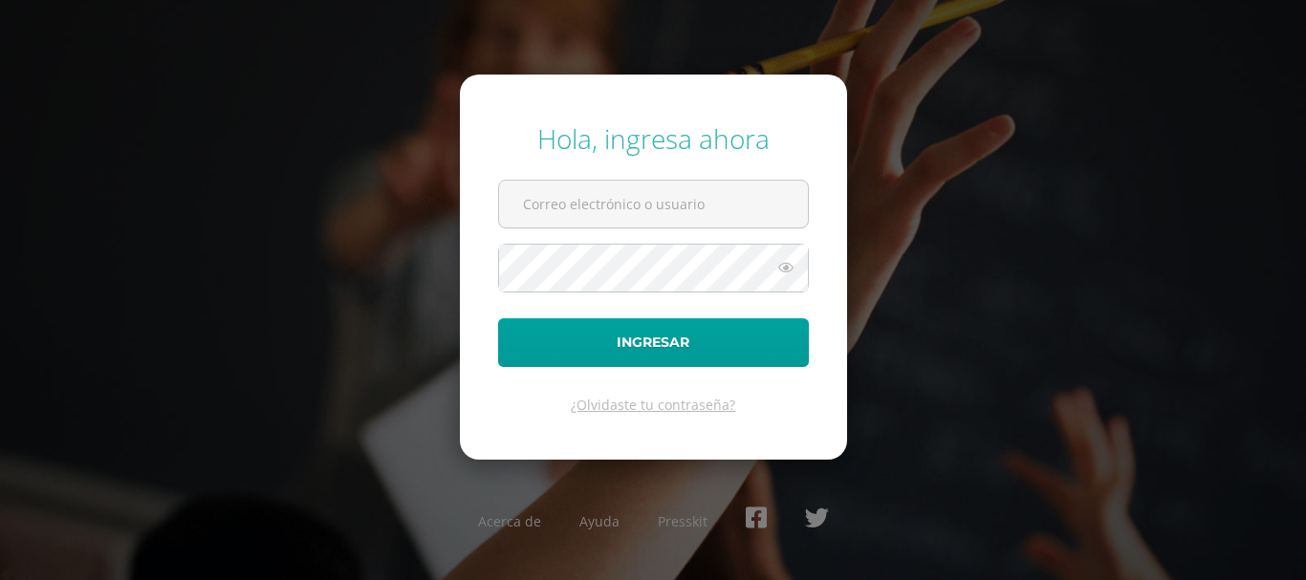
type input "COS0202592@osoriosandoval.edu.gt"
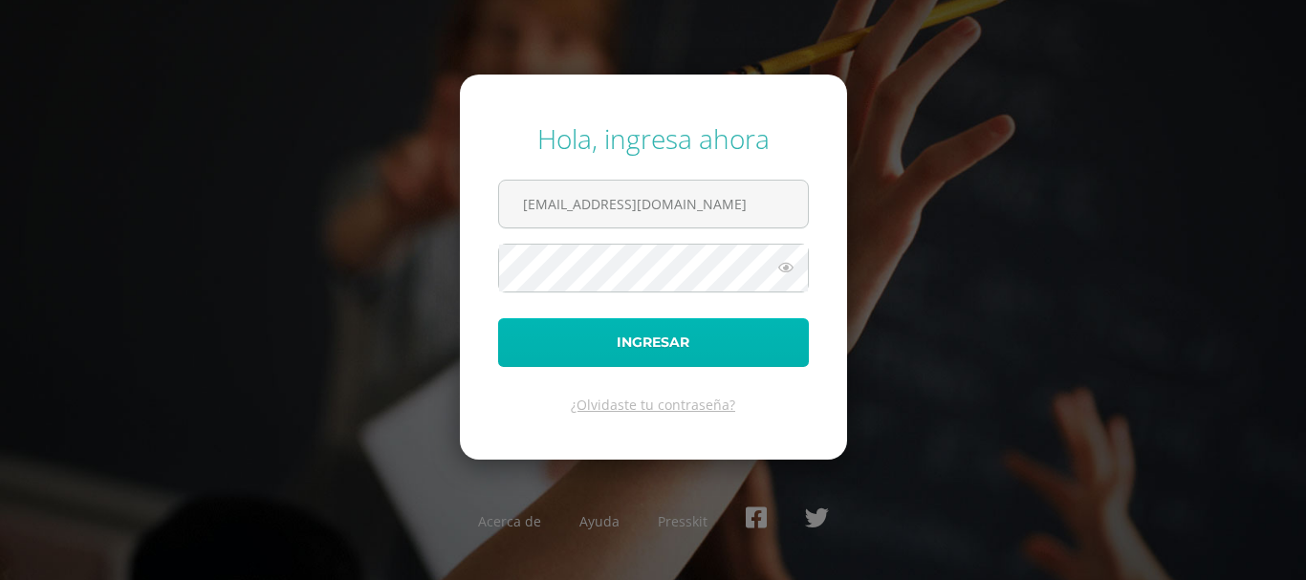
click at [641, 326] on button "Ingresar" at bounding box center [653, 342] width 311 height 49
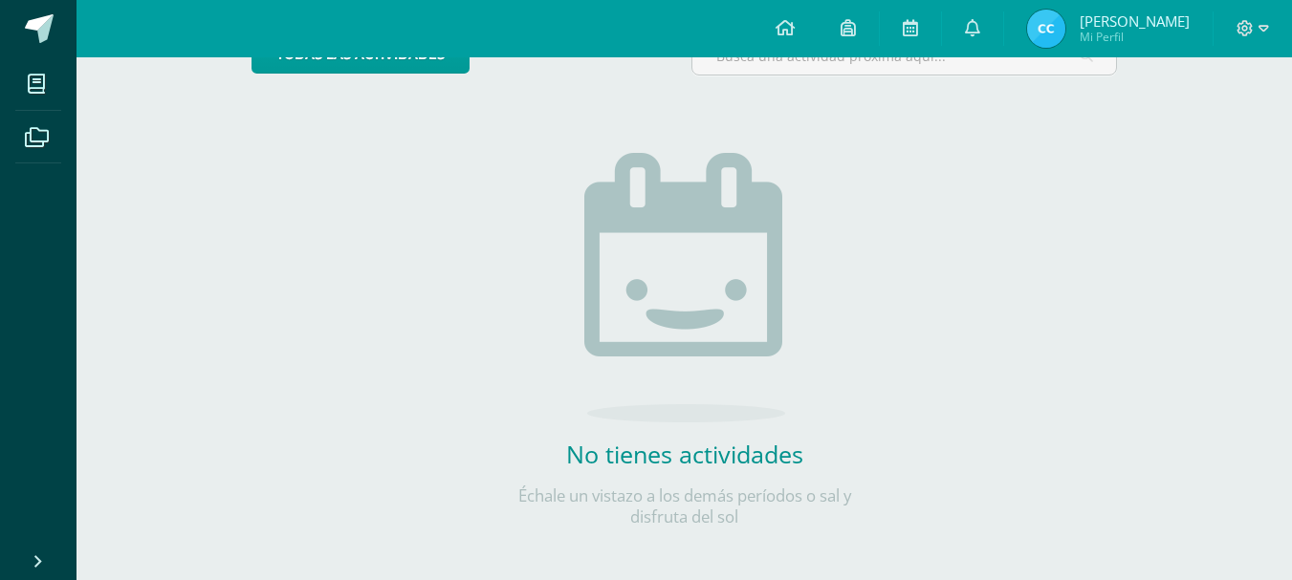
scroll to position [96, 0]
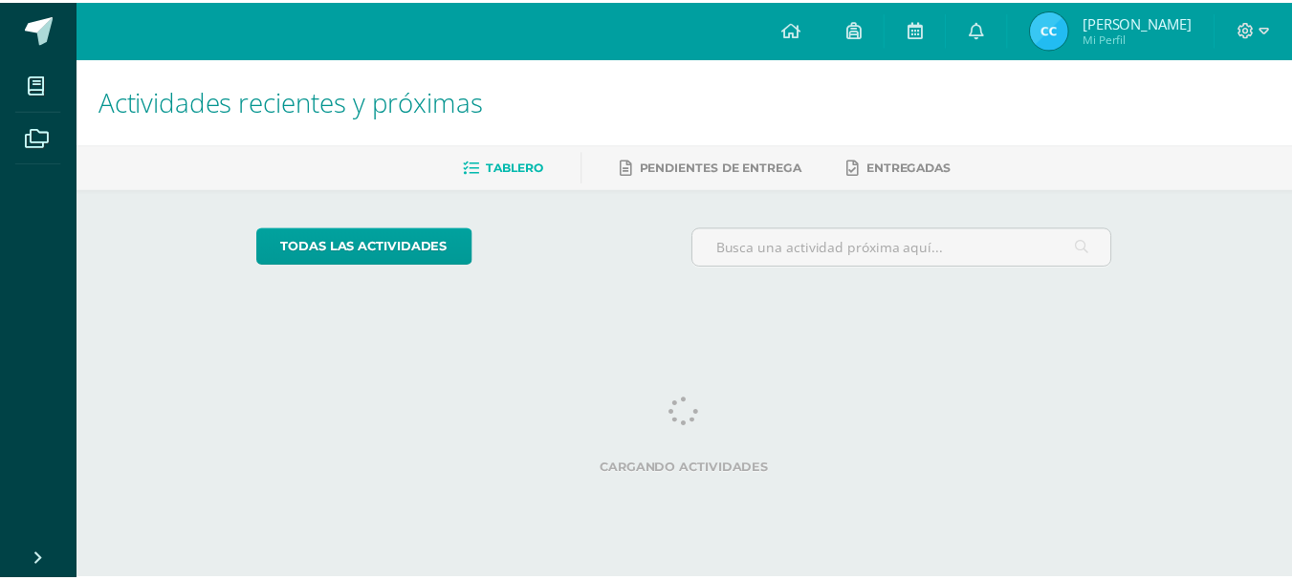
scroll to position [0, 46]
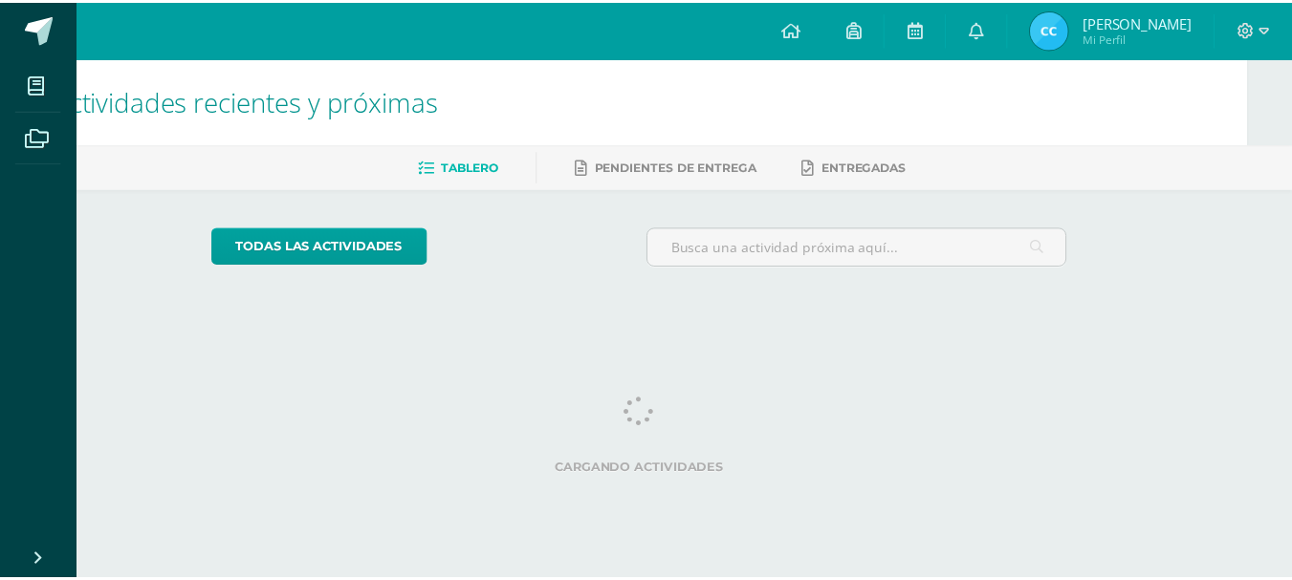
scroll to position [0, 46]
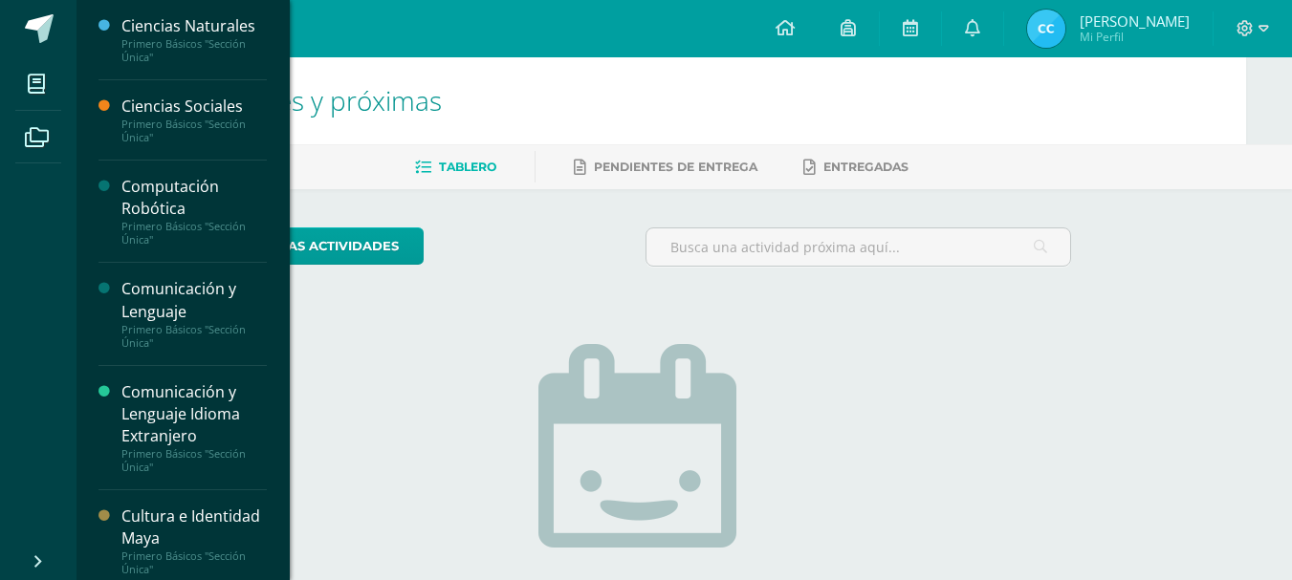
click at [148, 217] on div "Computación Robótica" at bounding box center [193, 198] width 145 height 44
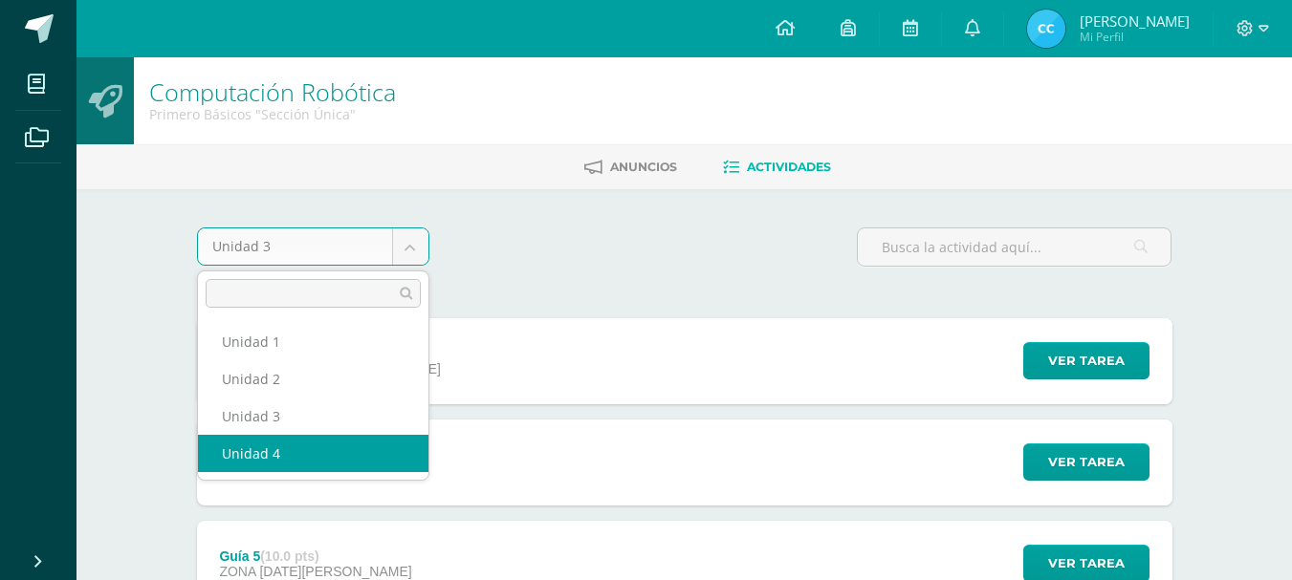
select select "Unidad 4"
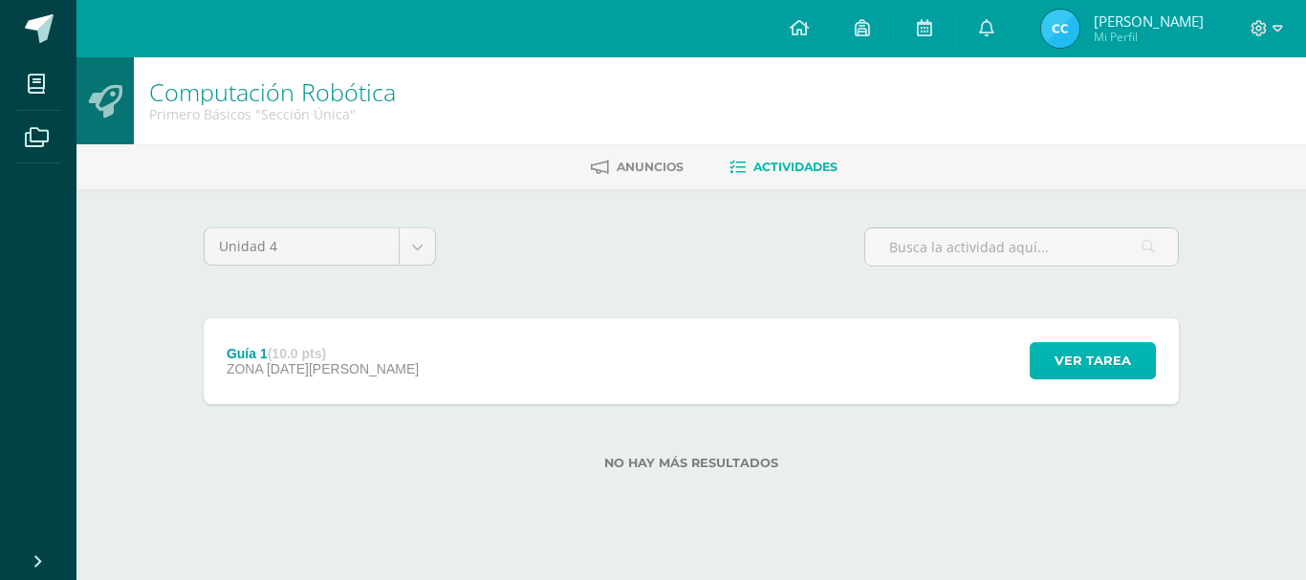
click at [1088, 379] on span "Ver tarea" at bounding box center [1093, 360] width 76 height 35
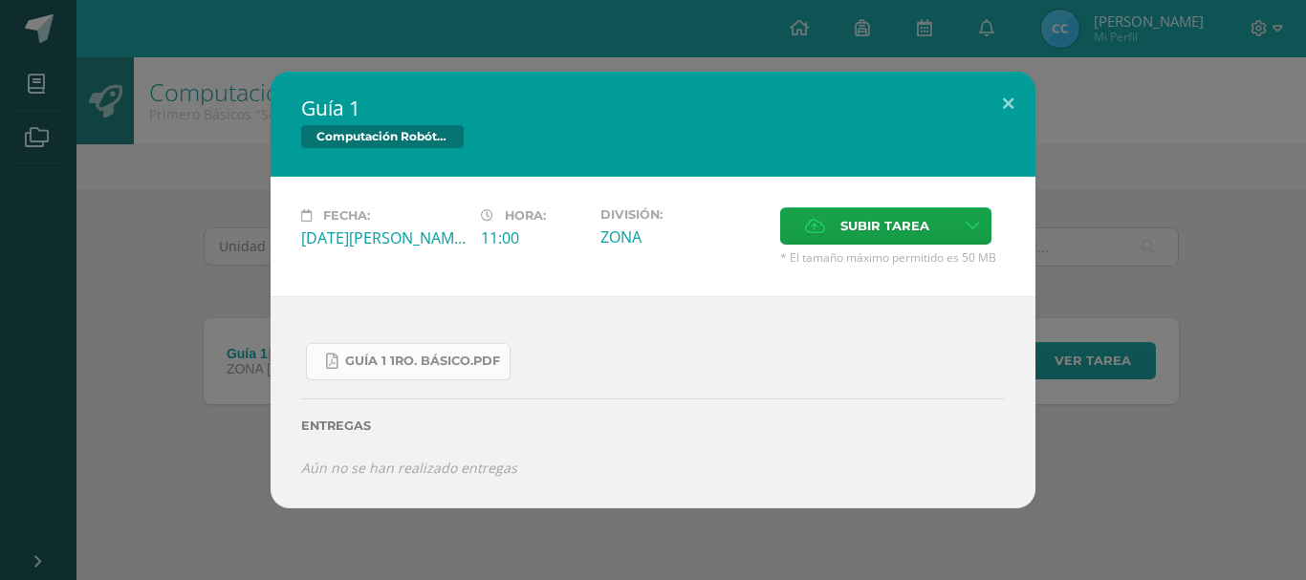
click at [424, 365] on span "Guía 1 1ro. Básico.pdf" at bounding box center [422, 361] width 155 height 15
